Goal: Find contact information: Find contact information

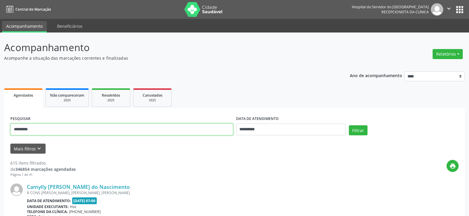
drag, startPoint x: 65, startPoint y: 132, endPoint x: 0, endPoint y: 113, distance: 67.1
paste input "**********"
type input "**********"
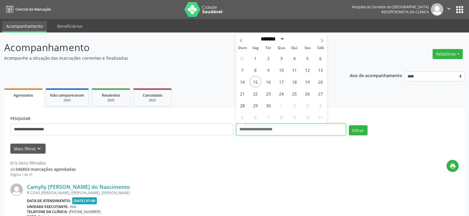
click at [349, 126] on button "Filtrar" at bounding box center [358, 131] width 19 height 10
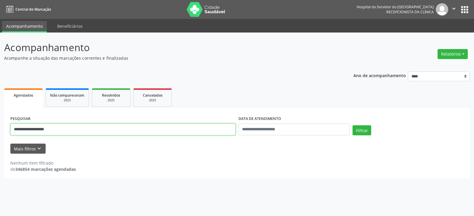
click at [72, 131] on input "**********" at bounding box center [122, 130] width 225 height 12
click at [352, 126] on button "Filtrar" at bounding box center [361, 131] width 19 height 10
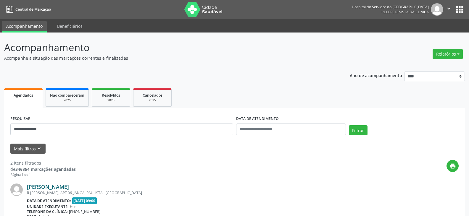
click at [61, 189] on link "[PERSON_NAME]" at bounding box center [48, 187] width 42 height 7
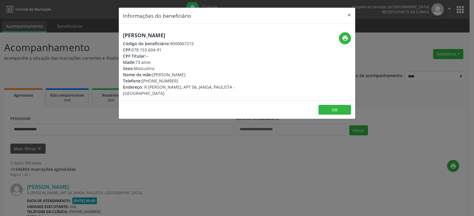
drag, startPoint x: 142, startPoint y: 81, endPoint x: 172, endPoint y: 81, distance: 30.5
click at [172, 81] on div "Telefone: [PHONE_NUMBER]" at bounding box center [197, 81] width 149 height 6
drag, startPoint x: 142, startPoint y: 81, endPoint x: 173, endPoint y: 83, distance: 30.9
click at [173, 83] on div "Telefone: [PHONE_NUMBER]" at bounding box center [197, 81] width 149 height 6
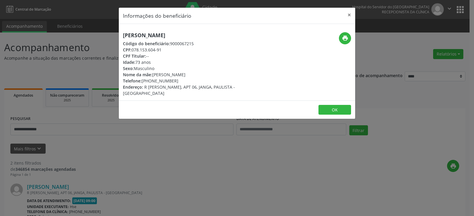
copy div "[PHONE_NUMBER]"
click at [158, 121] on div "Informações do beneficiário × [PERSON_NAME] Código do beneficiário: 9000067215 …" at bounding box center [237, 108] width 474 height 216
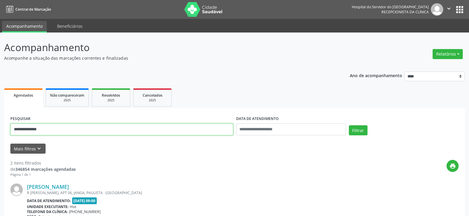
drag, startPoint x: 63, startPoint y: 128, endPoint x: 0, endPoint y: 146, distance: 65.7
click at [0, 146] on div "**********" at bounding box center [234, 201] width 469 height 336
paste input "text"
type input "*"
click at [349, 126] on button "Filtrar" at bounding box center [358, 131] width 19 height 10
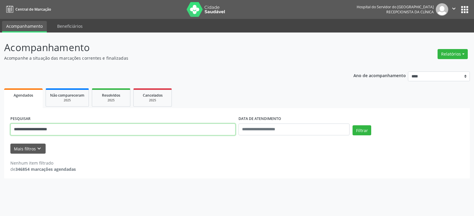
click at [25, 128] on input "**********" at bounding box center [122, 130] width 225 height 12
type input "**********"
click at [352, 126] on button "Filtrar" at bounding box center [361, 131] width 19 height 10
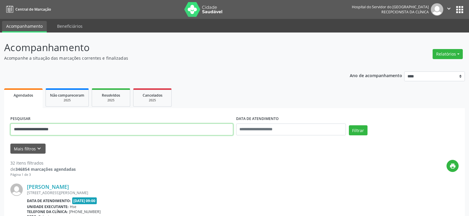
click at [90, 127] on input "**********" at bounding box center [121, 130] width 223 height 12
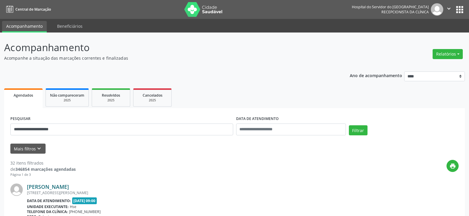
click at [65, 187] on link "[PERSON_NAME]" at bounding box center [48, 187] width 42 height 7
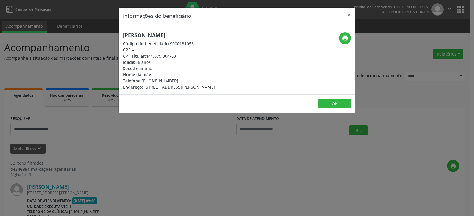
click at [141, 81] on span "Telefone:" at bounding box center [132, 81] width 19 height 6
drag, startPoint x: 142, startPoint y: 81, endPoint x: 176, endPoint y: 82, distance: 34.4
click at [176, 82] on div "Telefone: [PHONE_NUMBER]" at bounding box center [169, 81] width 92 height 6
copy div "[PHONE_NUMBER]"
click at [106, 182] on div "Informações do beneficiário × [PERSON_NAME] Código do beneficiário: 9000131056 …" at bounding box center [237, 108] width 474 height 216
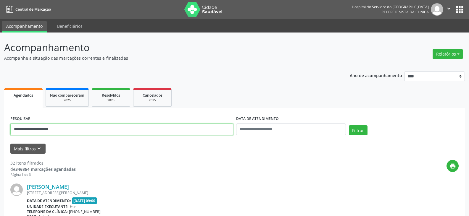
drag, startPoint x: 73, startPoint y: 133, endPoint x: 0, endPoint y: 114, distance: 75.0
drag, startPoint x: 101, startPoint y: 131, endPoint x: 0, endPoint y: 117, distance: 101.6
paste input "**********"
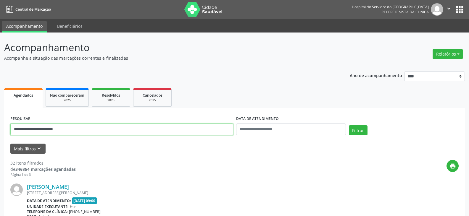
type input "**********"
click at [349, 126] on button "Filtrar" at bounding box center [358, 131] width 19 height 10
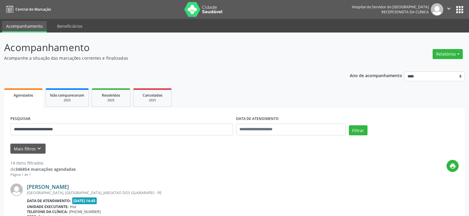
click at [69, 187] on link "[PERSON_NAME]" at bounding box center [48, 187] width 42 height 7
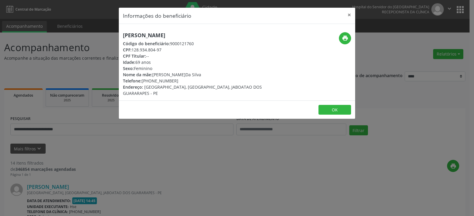
drag, startPoint x: 145, startPoint y: 82, endPoint x: 182, endPoint y: 83, distance: 37.0
click at [182, 83] on div "Telefone: [PHONE_NUMBER]" at bounding box center [197, 81] width 149 height 6
copy div "[PHONE_NUMBER]"
click at [66, 85] on div "Informações do beneficiário × [PERSON_NAME] Código do beneficiário: 9000121760 …" at bounding box center [237, 108] width 474 height 216
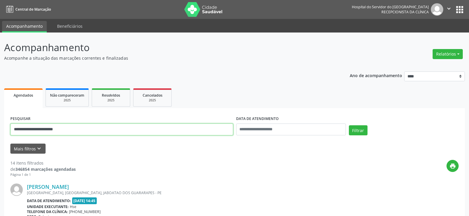
drag, startPoint x: 87, startPoint y: 128, endPoint x: 0, endPoint y: 125, distance: 87.1
click at [93, 127] on input "text" at bounding box center [121, 130] width 223 height 12
paste input "**********"
type input "**********"
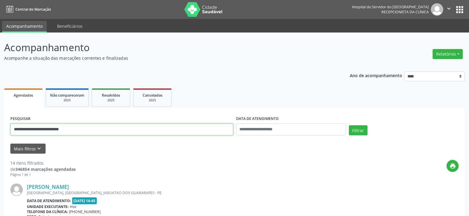
click at [349, 126] on button "Filtrar" at bounding box center [358, 131] width 19 height 10
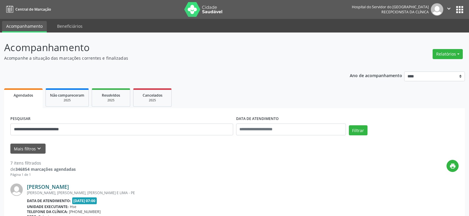
click at [69, 186] on link "[PERSON_NAME]" at bounding box center [48, 187] width 42 height 7
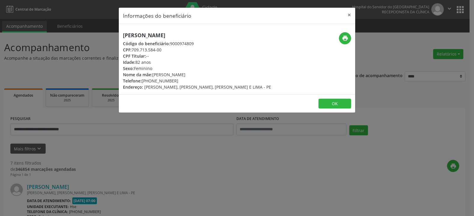
drag, startPoint x: 159, startPoint y: 80, endPoint x: 142, endPoint y: 82, distance: 17.9
click at [142, 82] on div "Telefone: [PHONE_NUMBER]" at bounding box center [197, 81] width 148 height 6
copy div "[PHONE_NUMBER]"
click at [170, 155] on div "Informações do beneficiário × [PERSON_NAME] Código do beneficiário: 9000974809 …" at bounding box center [237, 108] width 474 height 216
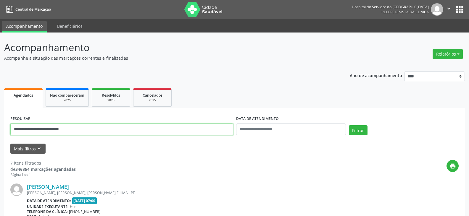
drag, startPoint x: 91, startPoint y: 129, endPoint x: 0, endPoint y: 139, distance: 91.4
paste input "**********"
type input "**********"
click at [349, 126] on button "Filtrar" at bounding box center [358, 131] width 19 height 10
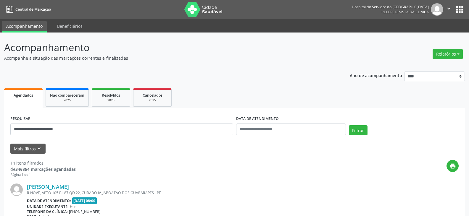
click at [50, 191] on div "R NOVE, APTO 105 BL 87 QD 22, CURADO IV, JABOATAO DOS GUARARAPES - PE" at bounding box center [198, 193] width 343 height 5
click at [53, 184] on link "[PERSON_NAME]" at bounding box center [48, 187] width 42 height 7
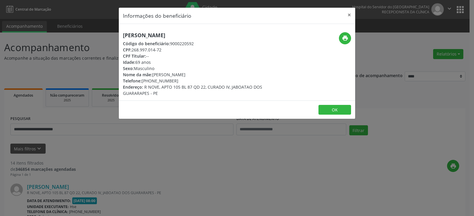
drag, startPoint x: 133, startPoint y: 48, endPoint x: 165, endPoint y: 49, distance: 31.4
click at [165, 49] on div "CPF: 268.997.014-72" at bounding box center [197, 50] width 149 height 6
copy div "268.997.014-72"
drag, startPoint x: 143, startPoint y: 82, endPoint x: 172, endPoint y: 85, distance: 29.7
click at [172, 85] on div "[PERSON_NAME] Código do beneficiário: 9000220592 CPF: 268.997.014-72 CPF Titula…" at bounding box center [197, 64] width 149 height 64
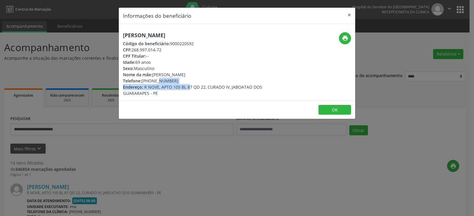
drag, startPoint x: 151, startPoint y: 83, endPoint x: 147, endPoint y: 82, distance: 4.0
click at [150, 83] on div "Telefone: [PHONE_NUMBER]" at bounding box center [197, 81] width 149 height 6
drag, startPoint x: 142, startPoint y: 81, endPoint x: 178, endPoint y: 80, distance: 36.4
click at [178, 80] on div "Telefone: [PHONE_NUMBER]" at bounding box center [197, 81] width 149 height 6
copy div "[PHONE_NUMBER]"
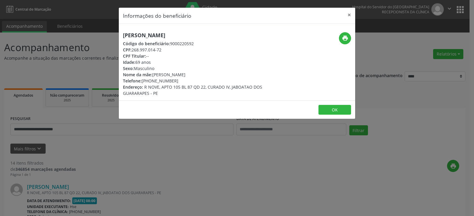
click at [192, 137] on div "Informações do beneficiário × [PERSON_NAME] Código do beneficiário: 9000220592 …" at bounding box center [237, 108] width 474 height 216
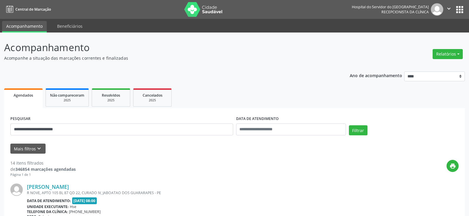
click at [257, 163] on div "print" at bounding box center [267, 168] width 383 height 17
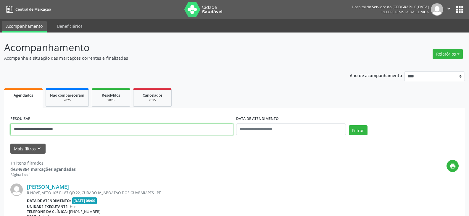
drag, startPoint x: 98, startPoint y: 134, endPoint x: 0, endPoint y: 100, distance: 103.6
